Goal: Answer question/provide support: Share knowledge or assist other users

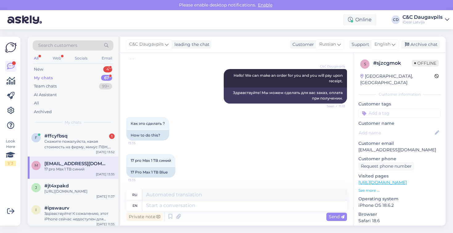
scroll to position [71, 0]
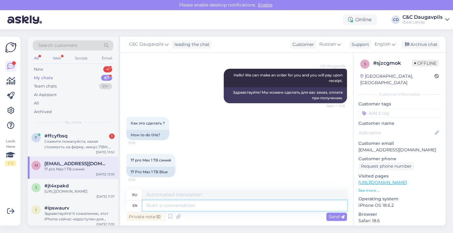
click at [189, 207] on textarea at bounding box center [244, 205] width 205 height 10
paste textarea "To place an order we need your name, surname, email address and phone number."
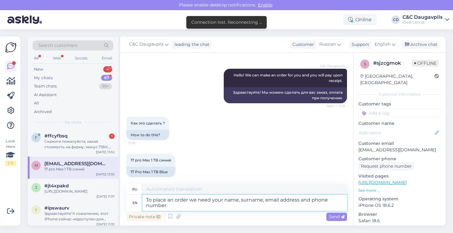
type textarea "To place an order we need your name, surname, email address and phone number."
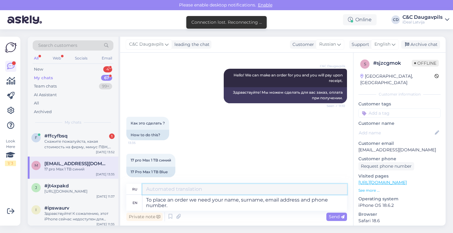
click at [282, 188] on textarea at bounding box center [244, 189] width 205 height 10
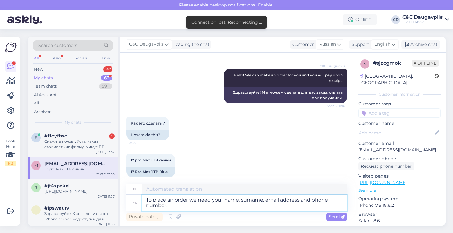
click at [274, 204] on textarea "To place an order we need your name, surname, email address and phone number." at bounding box center [244, 203] width 205 height 16
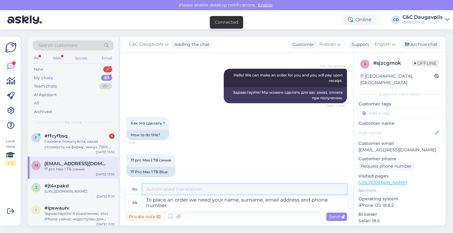
click at [225, 192] on textarea at bounding box center [244, 189] width 205 height 10
click at [218, 191] on textarea at bounding box center [244, 189] width 205 height 10
paste textarea "Для оформления заказа нам необходимо ваше имя, фамилия, адрес электронной почты…"
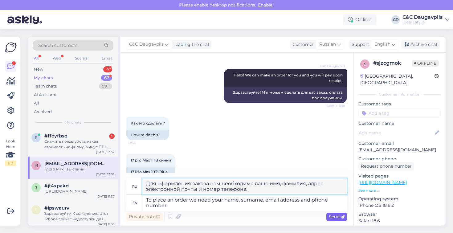
type textarea "Для оформления заказа нам необходимо ваше имя, фамилия, адрес электронной почты…"
click at [337, 219] on span "Send" at bounding box center [337, 217] width 16 height 6
click at [340, 217] on span "Send" at bounding box center [337, 217] width 16 height 6
click at [345, 218] on icon at bounding box center [343, 217] width 4 height 4
click at [343, 215] on icon at bounding box center [343, 217] width 4 height 4
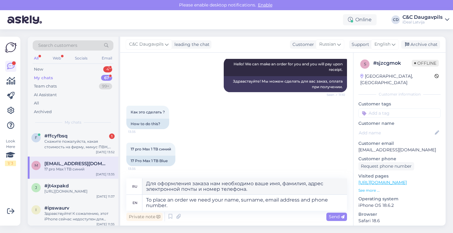
scroll to position [82, 0]
click at [74, 139] on div "Скажите пожалуйста, какая стоимость на фирму, минус ПВН, нам нужен один Iphone …" at bounding box center [79, 144] width 70 height 11
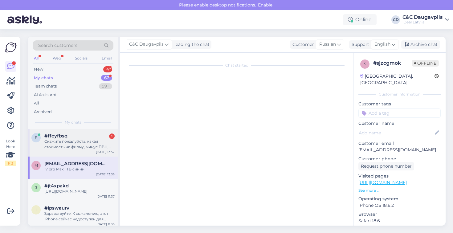
scroll to position [648, 0]
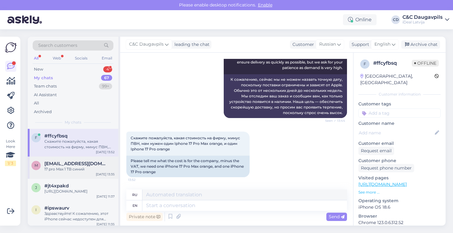
click at [73, 162] on span "[EMAIL_ADDRESS][DOMAIN_NAME]" at bounding box center [76, 164] width 64 height 6
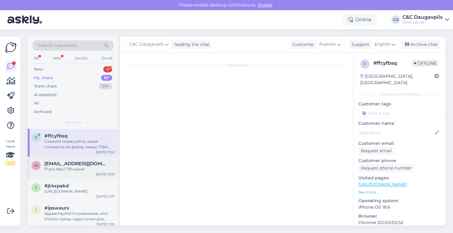
scroll to position [71, 0]
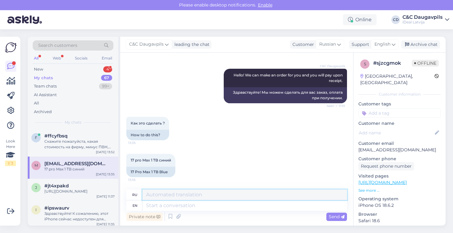
click at [240, 199] on textarea at bounding box center [244, 195] width 205 height 10
paste textarea "Для оформления заказа нам необходимо ваше имя, фамилия, адрес электронной почты…"
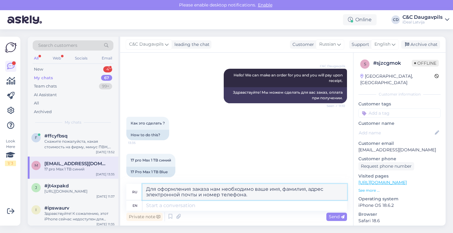
type textarea "Для оформления заказа нам необходимо ваше имя, фамилия, адрес электронной почты…"
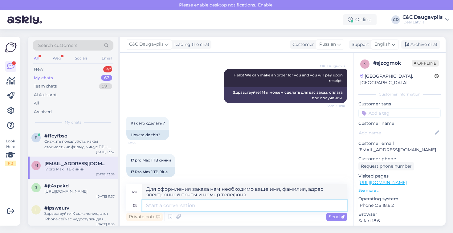
click at [244, 206] on textarea at bounding box center [244, 205] width 205 height 10
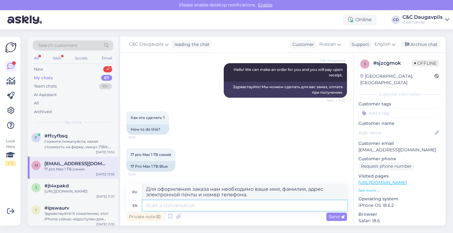
scroll to position [76, 0]
paste textarea "To place an order we need your name, surname, email address and phone number."
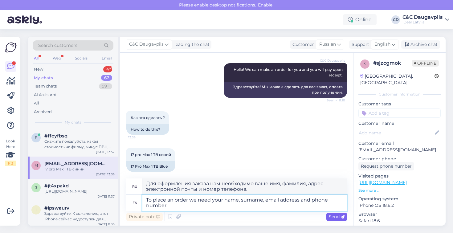
type textarea "To place an order we need your name, surname, email address and phone number."
click at [339, 218] on span "Send" at bounding box center [337, 217] width 16 height 6
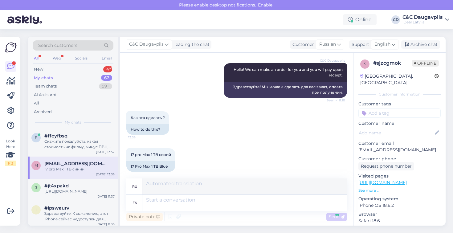
scroll to position [119, 0]
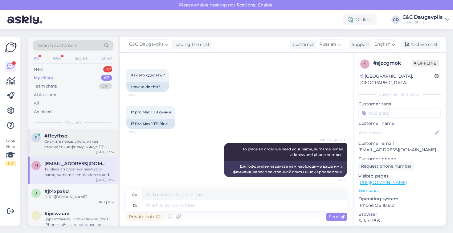
click at [76, 140] on div "Скажите пожалуйста, какая стоимость на фирму, минус ПВН, нам нужен один Iphone …" at bounding box center [79, 144] width 70 height 11
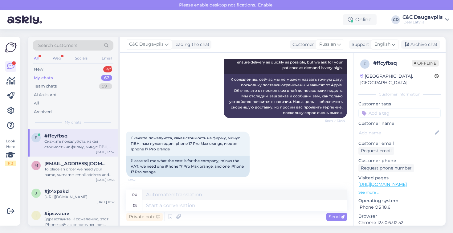
scroll to position [648, 0]
click at [152, 207] on textarea at bounding box center [244, 205] width 205 height 10
type textarea "How"
type textarea "Как"
type textarea "How many"
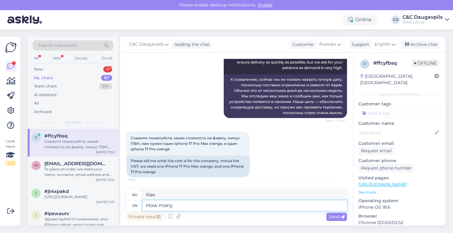
type textarea "Сколько"
type textarea "How many GB"
type textarea "[PERSON_NAME]"
type textarea "How many GB memory"
type textarea "Сколько ГБ памяти"
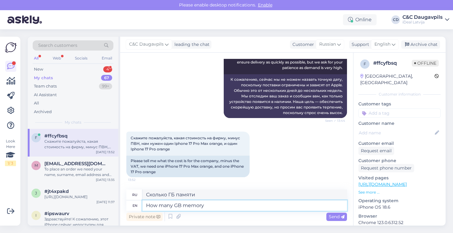
type textarea "How many GB memory?"
type textarea "Сколько ГБ памяти?"
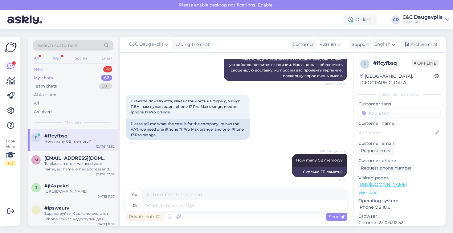
click at [84, 70] on div "New 4" at bounding box center [73, 69] width 81 height 9
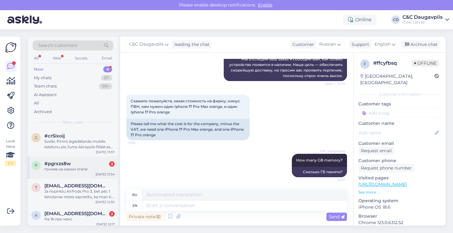
click at [94, 169] on div "точнее на каком этапе" at bounding box center [79, 170] width 70 height 6
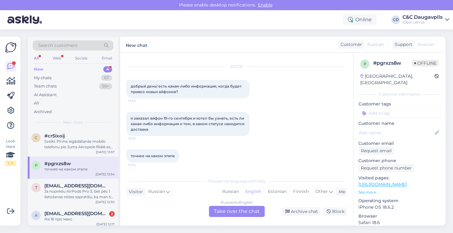
scroll to position [83, 0]
click at [235, 214] on div "Russian to English Take over the chat" at bounding box center [237, 211] width 56 height 11
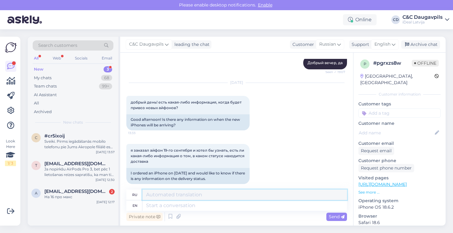
click at [204, 195] on textarea at bounding box center [244, 195] width 205 height 10
paste textarea "Доставка осуществляется поэтапно, поэтому мы не можем гарантировать точную дату…"
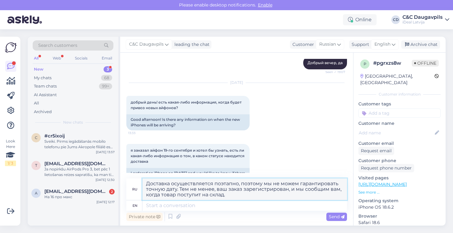
type textarea "Доставка осуществляется поэтапно, поэтому мы не можем гарантировать точную дату…"
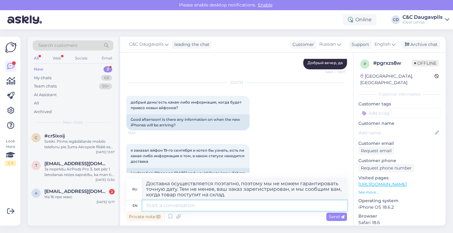
click at [168, 203] on textarea at bounding box center [244, 205] width 205 height 10
paste textarea "Deliveries are made in stages, so we cannot guarantee a specific date. However,…"
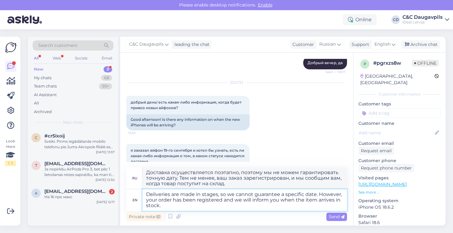
paste textarea "Unfortunately, we cannot give an exact date at this time, as deliveries are lim…"
type textarea "Deliveries are made in stages, so we cannot guarantee a specific date. However,…"
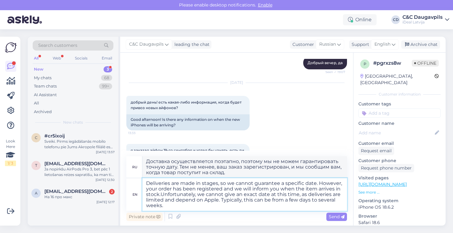
type textarea "Доставка осуществляется поэтапно, поэтому мы не можем гарантировать точную дату…"
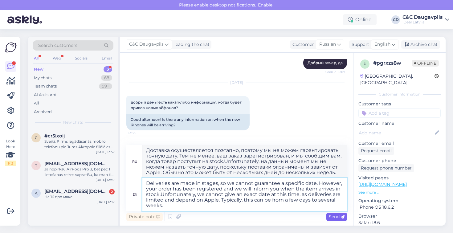
type textarea "Deliveries are made in stages, so we cannot guarantee a specific date. However,…"
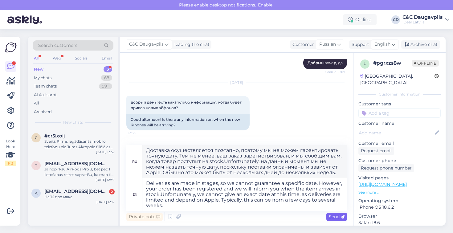
click at [338, 217] on span "Send" at bounding box center [337, 217] width 16 height 6
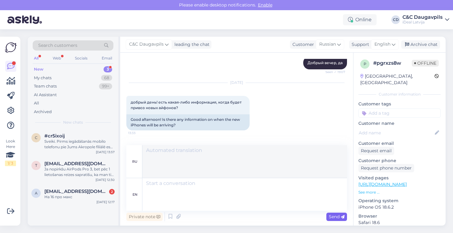
scroll to position [225, 0]
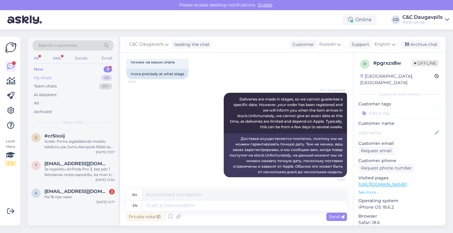
click at [45, 76] on div "My chats" at bounding box center [43, 78] width 18 height 6
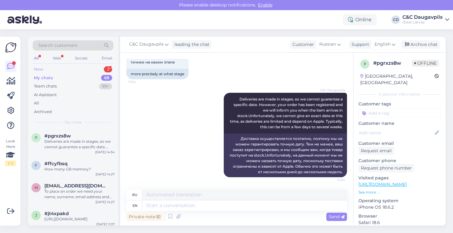
click at [39, 66] on div "New 3" at bounding box center [73, 69] width 81 height 9
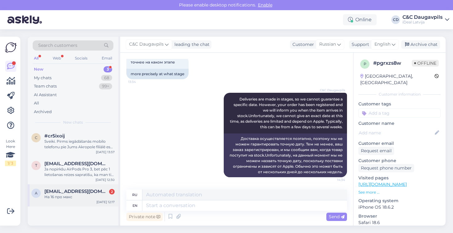
click at [56, 192] on span "[EMAIL_ADDRESS][DOMAIN_NAME]" at bounding box center [76, 192] width 64 height 6
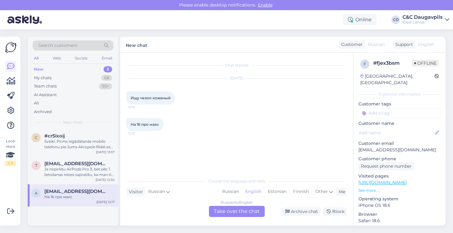
scroll to position [0, 0]
click at [233, 192] on div "Russian" at bounding box center [230, 191] width 23 height 9
click at [242, 214] on div "Russian to Russian Take over the chat" at bounding box center [237, 211] width 56 height 11
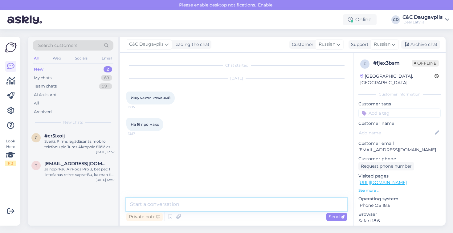
click at [230, 201] on textarea at bounding box center [236, 204] width 221 height 13
type textarea "L"
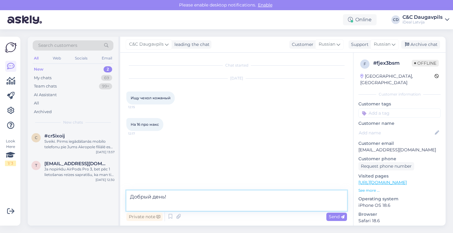
paste textarea "Unfortunately, we cannot give an exact date at this time, as deliveries are lim…"
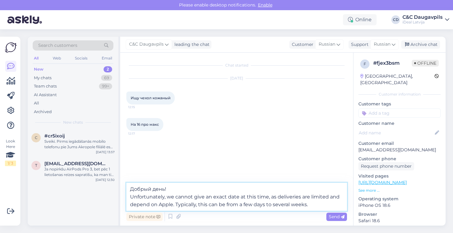
drag, startPoint x: 131, startPoint y: 196, endPoint x: 322, endPoint y: 225, distance: 193.7
click at [322, 225] on div "Chat started [DATE] Ищу чехол кожаный 12:15 На 16 про макс 12:17 Добрый день! U…" at bounding box center [236, 139] width 233 height 173
paste textarea "[URL][DOMAIN_NAME]"
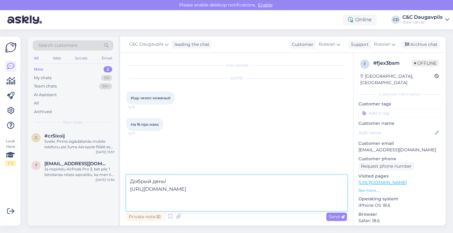
click at [180, 184] on textarea "Добрый день! [URL][DOMAIN_NAME]" at bounding box center [236, 193] width 221 height 36
click at [140, 205] on textarea "Добрый день! [URL][DOMAIN_NAME]" at bounding box center [236, 188] width 221 height 43
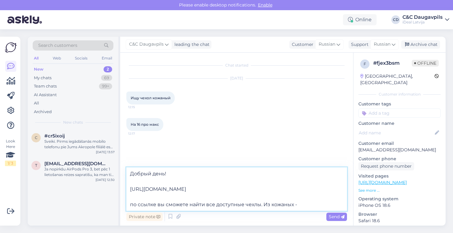
paste textarea "Epico Mag+ Leather Case"
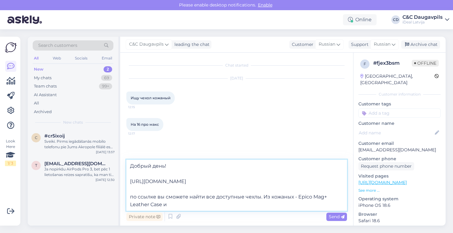
paste textarea "DECODED Leather Case"
type textarea "Добрый день! [URL][DOMAIN_NAME] по ссылке вы сможете найти все доступные чехлы.…"
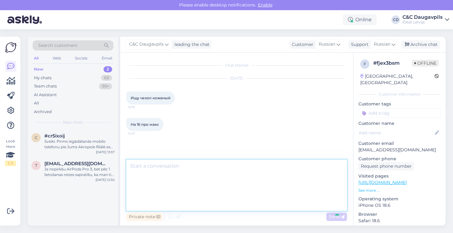
scroll to position [11, 0]
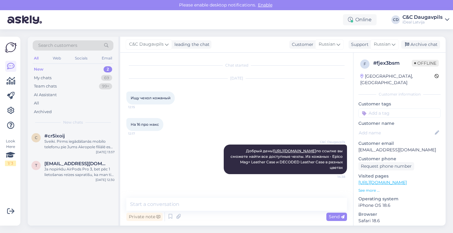
click at [56, 69] on div "New 2" at bounding box center [73, 69] width 81 height 9
click at [35, 69] on div "New" at bounding box center [39, 69] width 10 height 6
click at [38, 139] on div "c" at bounding box center [35, 137] width 9 height 9
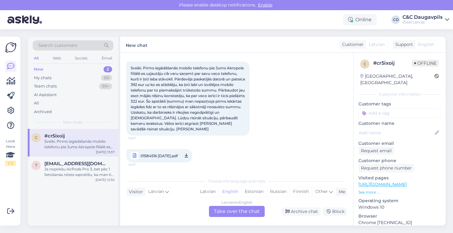
scroll to position [30, 0]
click at [177, 156] on span "01584516 [DATE].pdf" at bounding box center [159, 156] width 37 height 8
click at [250, 212] on div "Latvian to English Take over the chat" at bounding box center [237, 211] width 56 height 11
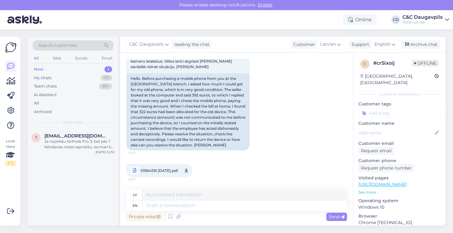
scroll to position [92, 0]
click at [204, 199] on textarea at bounding box center [244, 195] width 205 height 10
type textarea "Д"
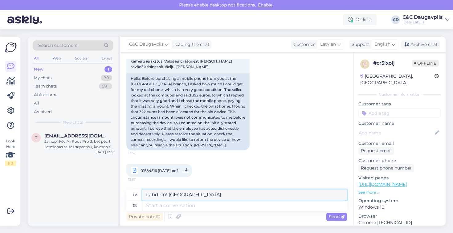
paste textarea "MYNF3HX/A"
click at [178, 170] on span "01584516 [DATE].pdf" at bounding box center [159, 171] width 37 height 8
click at [225, 196] on textarea "Labdien! [GEOGRAPHIC_DATA]" at bounding box center [244, 195] width 205 height 10
paste textarea "-322,31"
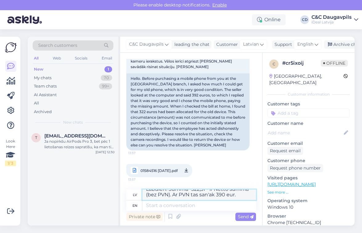
scroll to position [0, 0]
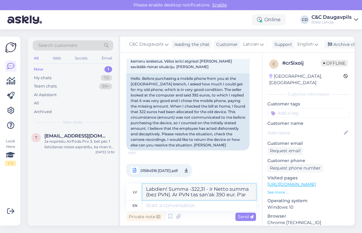
click at [213, 195] on textarea "Labdien! Summa -322,31 - ir Netto summa (bez PVN). Ar PVN tas san'ak 390 eur. P…" at bounding box center [199, 192] width 114 height 16
click at [247, 196] on textarea "Labdien! Summa -322,31 - ir Netto summa (bez PVN). Ar PVN tas sanāk 390 eur. P'…" at bounding box center [199, 192] width 114 height 16
paste textarea "iPhone 16 Pro 128GB D"
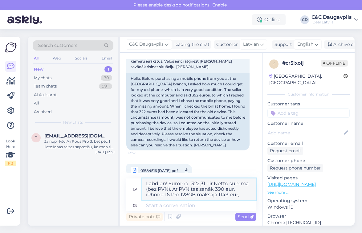
paste textarea "Datu nesēju atlīdzība"
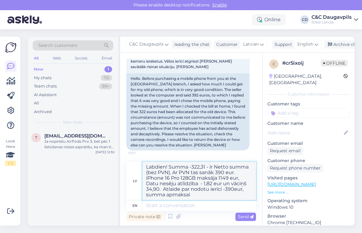
paste textarea "795.72"
drag, startPoint x: 210, startPoint y: 196, endPoint x: 113, endPoint y: 143, distance: 111.0
click at [113, 143] on div "Search customers All Web Socials Email New 1 My chats 70 Team chats 99+ AI Assi…" at bounding box center [191, 131] width 327 height 189
type textarea "Labdien! Summa -322,31 - ir Netto summa (bez PVN). Ar PVN tas sanāk 390 eur. iP…"
click at [174, 206] on textarea at bounding box center [199, 205] width 114 height 10
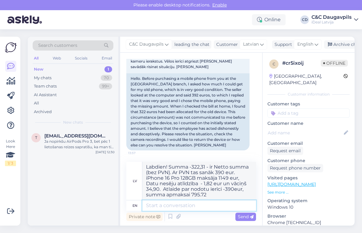
paste textarea "Hello! The amount -322.31 - is the Net amount (without VAT). With VAT it comes …"
type textarea "Hello! The amount -322.31 - is the Net amount (without VAT). With VAT it comes …"
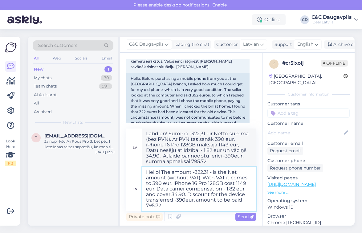
type textarea "Sveiki! Summa -322.31 - ir neto summa (bez PVN). Ar PVN tā ir 390 eiro. iPhone …"
type textarea "Hello! The amount -322.31 - is the Net amount (without VAT). With VAT it comes …"
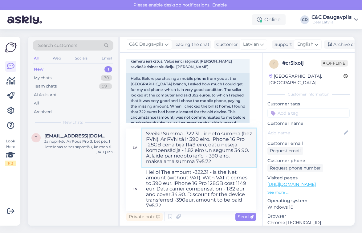
click at [180, 144] on textarea "Sveiki! Summa -322.31 - ir neto summa (bez PVN). Ar PVN tā ir 390 eiro. iPhone …" at bounding box center [199, 148] width 114 height 38
click at [163, 149] on textarea "Sveiki! Summa -322.31 - ir neto summa (bez PVN). Ar PVN tā ir 390 eiro. iPhone …" at bounding box center [199, 148] width 114 height 38
click at [227, 145] on textarea "Sveiki! Summa -322.31 - ir neto summa (bez PVN). Ar PVN tā ir 390 eiro. iPhone …" at bounding box center [199, 148] width 114 height 38
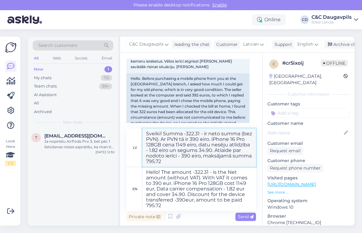
click at [187, 151] on textarea "Sveiki! Summa -322.31 - ir neto summa (bez PVN). Ar PVN tā ir 390 eiro. iPhone …" at bounding box center [199, 148] width 114 height 38
type textarea "Sveiki! Summa -322.31 - ir neto summa (bez PVN). Ar PVN tā ir 390 eiro. iPhone …"
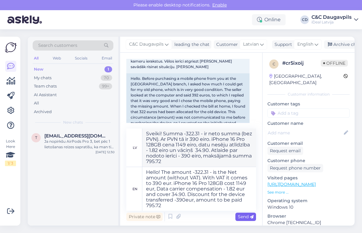
click at [247, 215] on span "Send" at bounding box center [246, 217] width 16 height 6
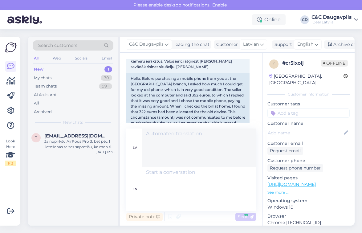
scroll to position [168, 0]
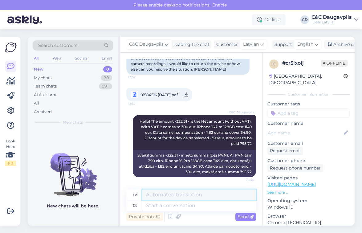
click at [184, 196] on textarea at bounding box center [199, 195] width 114 height 10
drag, startPoint x: 253, startPoint y: 196, endPoint x: 85, endPoint y: 178, distance: 168.1
click at [85, 178] on div "Search customers All Web Socials Email New 0 My chats 70 Team chats 99+ AI Assi…" at bounding box center [191, 131] width 327 height 189
type textarea "summas pavadzīmē ir norādītas bez PVN"
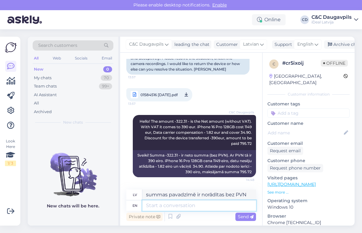
click at [162, 209] on textarea at bounding box center [199, 205] width 114 height 10
paste textarea "The amounts on the invoice are stated excluding VAT."
type textarea "The amounts on the invoice are stated excluding VAT."
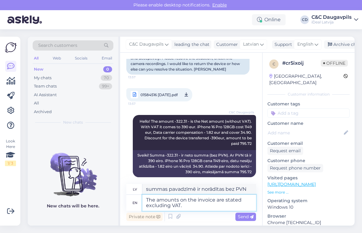
type textarea "Rēķinā norādītās summas ir bez PVN."
type textarea "The amounts on the invoice are stated excluding VAT."
click at [246, 217] on span "Send" at bounding box center [246, 217] width 16 height 6
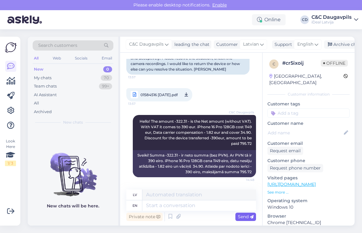
scroll to position [205, 0]
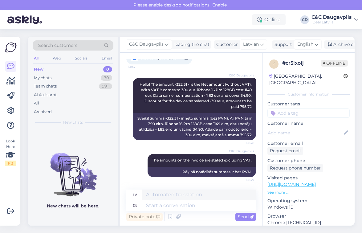
click at [42, 68] on div "New" at bounding box center [39, 69] width 10 height 6
click at [46, 81] on div "My chats 70" at bounding box center [73, 78] width 81 height 9
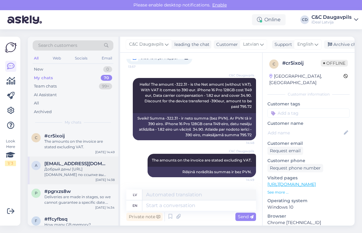
scroll to position [0, 0]
click at [84, 173] on div "Добрый день! [URL][DOMAIN_NAME] по ссылке вы сможете найти все доступные чехлы.…" at bounding box center [79, 172] width 70 height 11
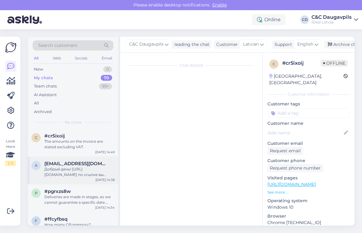
scroll to position [11, 0]
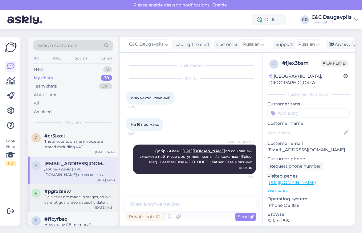
click at [77, 197] on div "Deliveries are made in stages, so we cannot guarantee a specific date. However,…" at bounding box center [79, 199] width 70 height 11
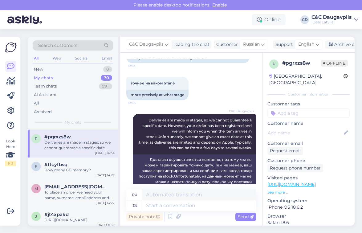
scroll to position [55, 0]
click at [65, 174] on div "f #ffcyfbsq How many GB memory? [DATE] 14:27" at bounding box center [73, 168] width 91 height 22
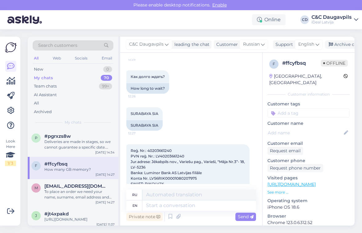
scroll to position [350, 0]
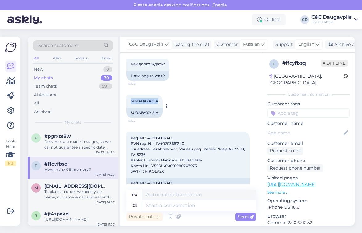
drag, startPoint x: 130, startPoint y: 103, endPoint x: 163, endPoint y: 102, distance: 33.0
click at [163, 102] on div "[GEOGRAPHIC_DATA] SIA 12:27" at bounding box center [144, 101] width 36 height 13
copy span "SURABAYA SIA"
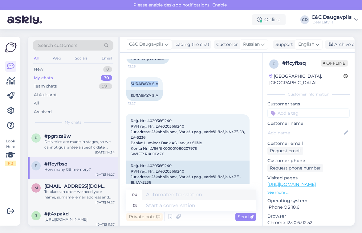
scroll to position [374, 0]
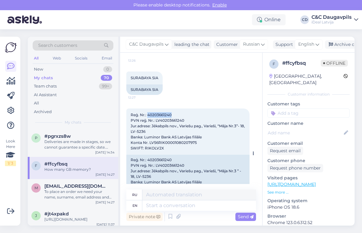
drag, startPoint x: 148, startPoint y: 114, endPoint x: 210, endPoint y: 115, distance: 62.3
click at [210, 115] on div "Reģ. Nr.: 40203661240 PVN reģ. Nr.: LV40203661240 Jur.adrese: Jēkabpils nov., V…" at bounding box center [187, 132] width 123 height 46
copy span "40203661240"
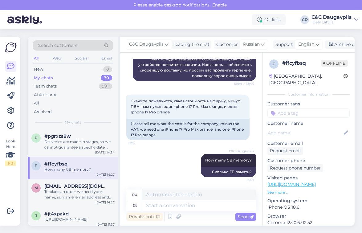
scroll to position [685, 0]
click at [163, 203] on textarea at bounding box center [199, 205] width 114 height 10
paste textarea "We also need your email address and phone number for communication."
type textarea "We also need your email address and phone number for communication."
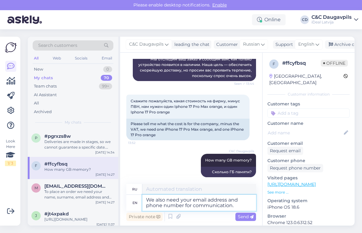
type textarea "Для связи нам также понадобится ваш адрес электронной почты и номер телефона."
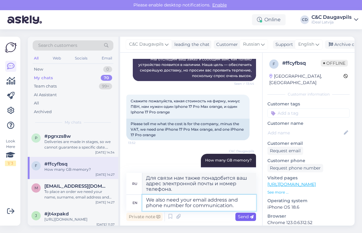
type textarea "We also need your email address and phone number for communication."
click at [250, 216] on icon at bounding box center [252, 217] width 4 height 4
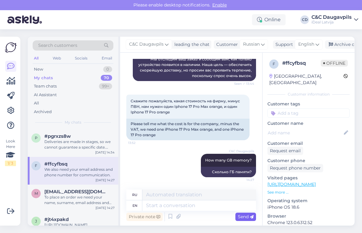
scroll to position [733, 0]
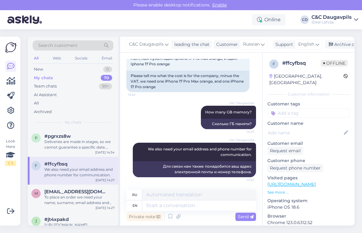
click at [44, 79] on div "My chats" at bounding box center [43, 78] width 19 height 6
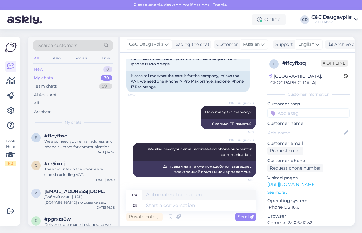
click at [42, 70] on div "New" at bounding box center [38, 69] width 9 height 6
